Goal: Check status

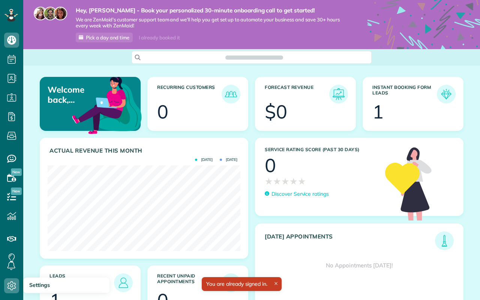
scroll to position [3, 3]
click at [14, 291] on icon at bounding box center [11, 285] width 15 height 15
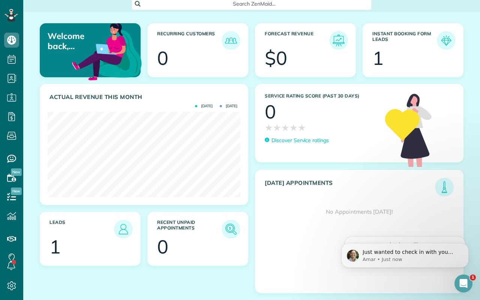
scroll to position [53, 0]
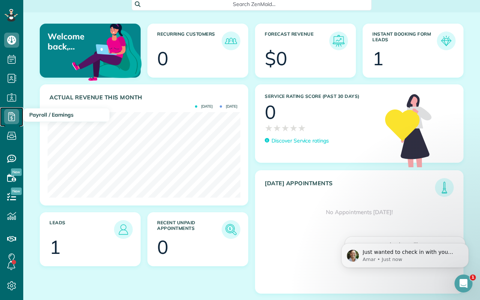
click at [13, 113] on icon at bounding box center [11, 116] width 15 height 15
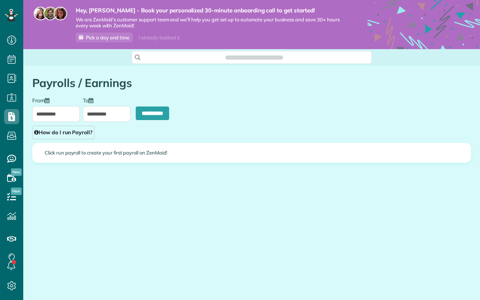
scroll to position [3, 3]
type input "**********"
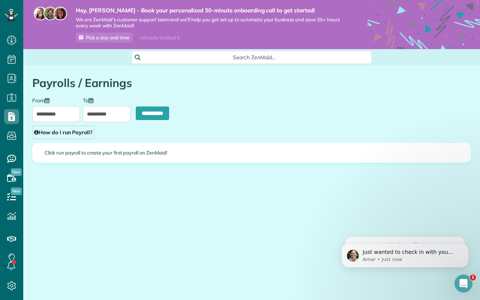
scroll to position [0, 0]
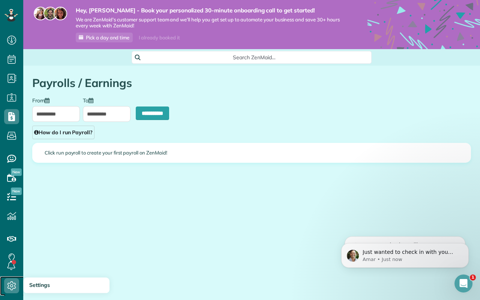
click at [13, 282] on icon at bounding box center [11, 285] width 15 height 15
